Goal: Navigation & Orientation: Find specific page/section

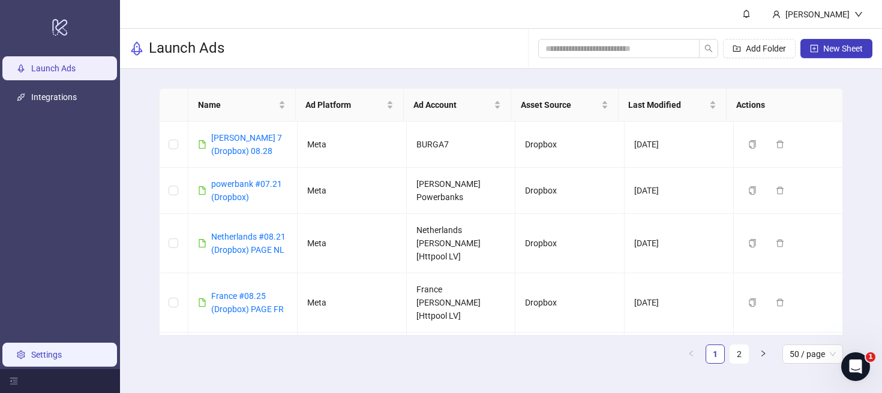
click at [53, 354] on link "Settings" at bounding box center [46, 355] width 31 height 10
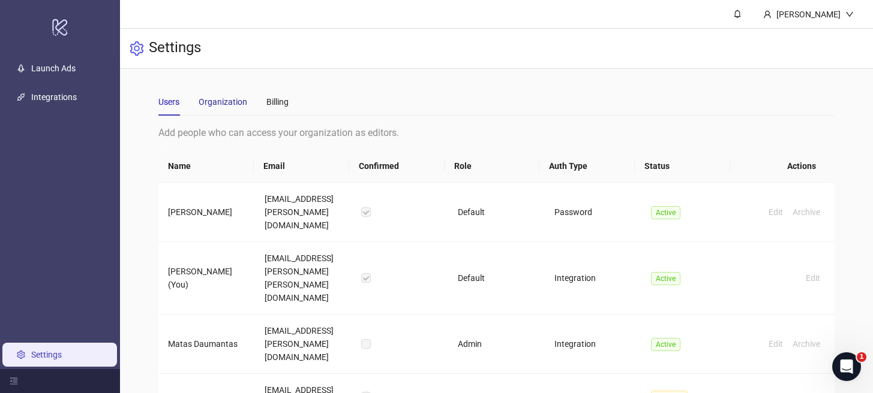
click at [231, 105] on div "Organization" at bounding box center [222, 101] width 49 height 13
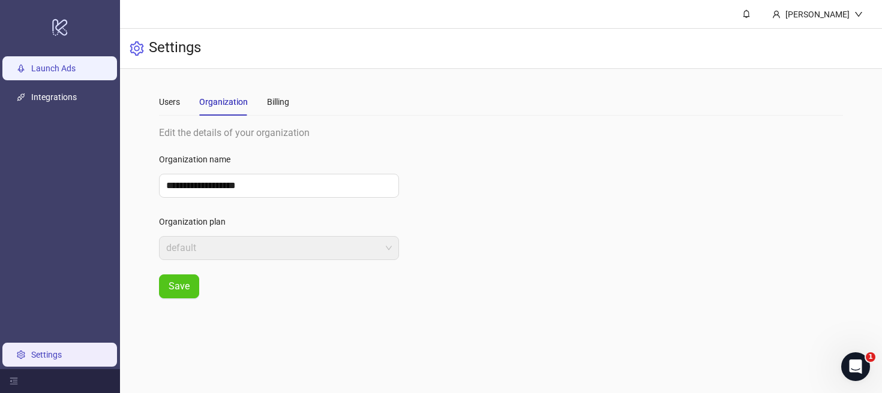
click at [76, 73] on link "Launch Ads" at bounding box center [53, 69] width 44 height 10
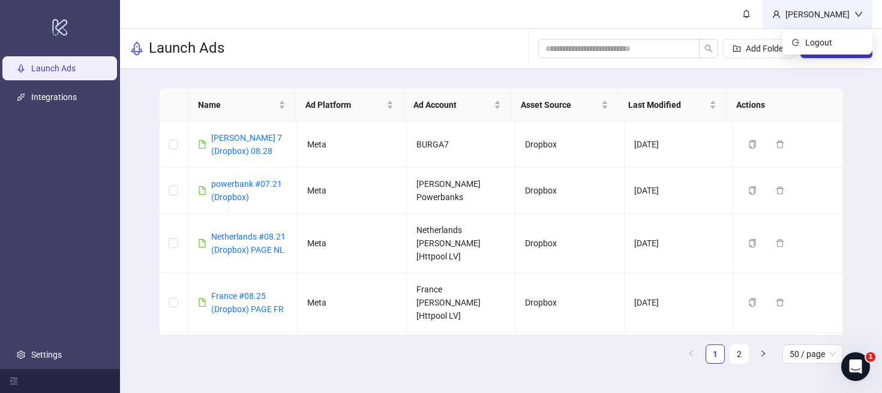
click at [822, 18] on div "[PERSON_NAME]" at bounding box center [817, 14] width 74 height 13
click at [824, 13] on div "[PERSON_NAME]" at bounding box center [817, 14] width 74 height 13
